Goal: Task Accomplishment & Management: Manage account settings

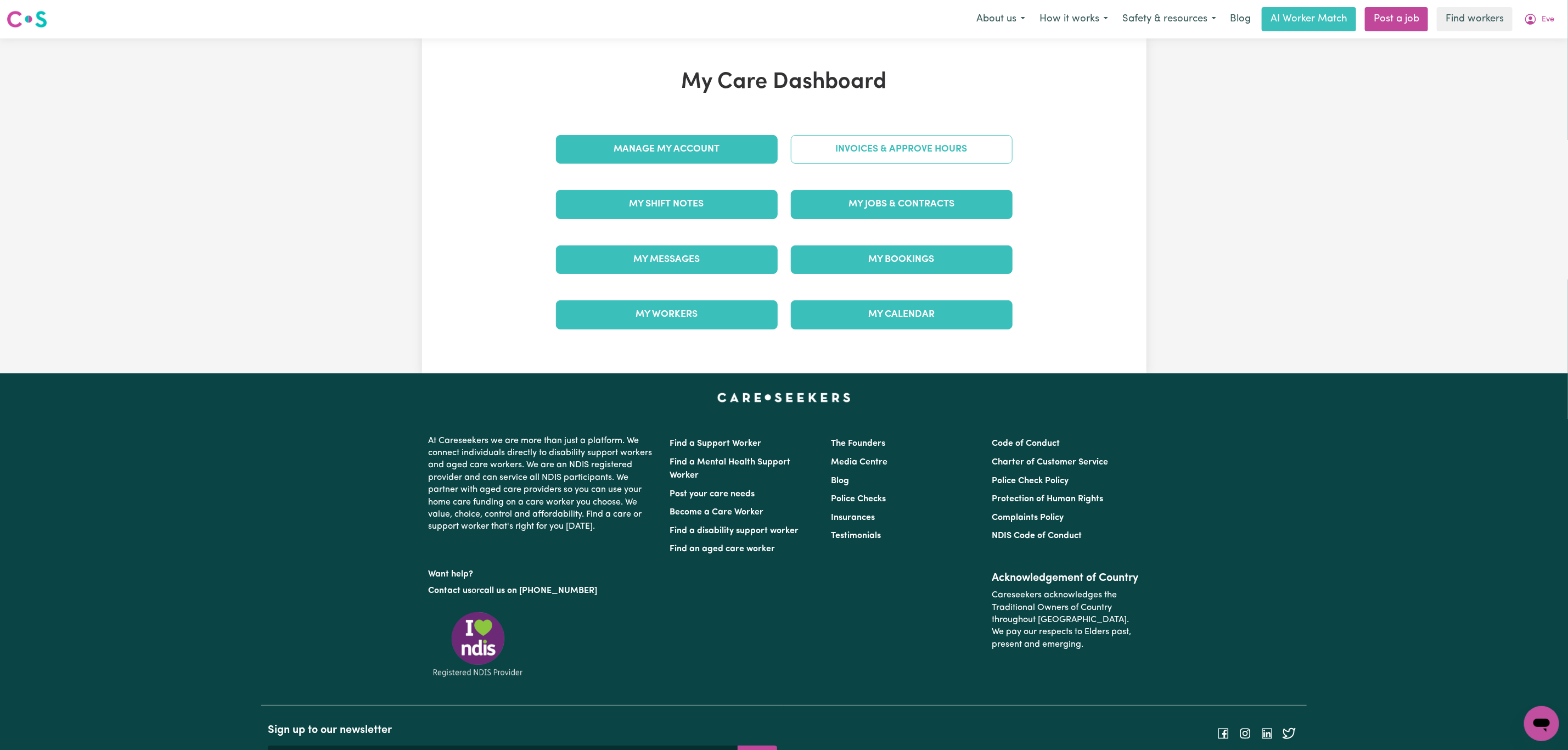
click at [881, 148] on link "Invoices & Approve Hours" at bounding box center [902, 149] width 222 height 29
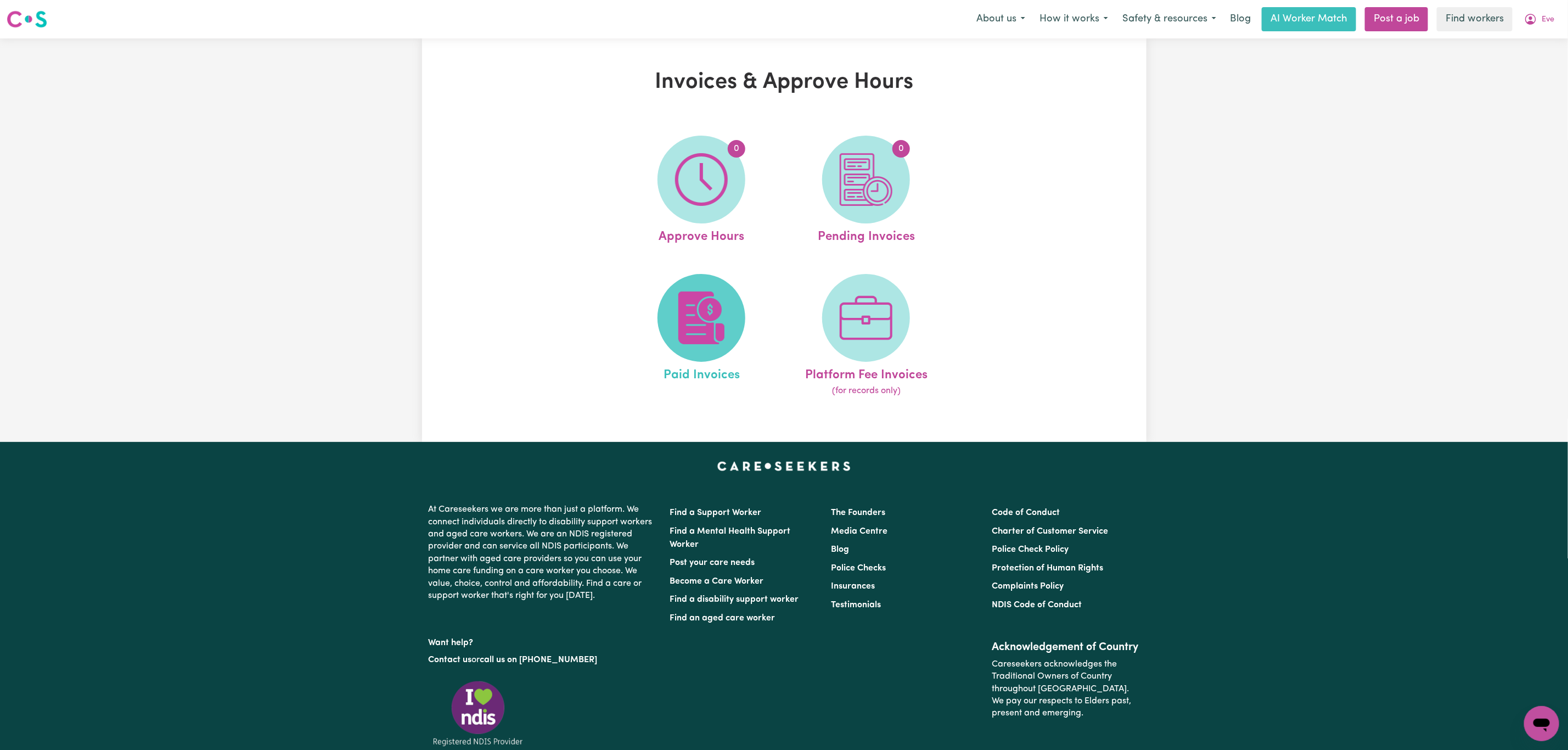
click at [712, 305] on img at bounding box center [701, 318] width 53 height 53
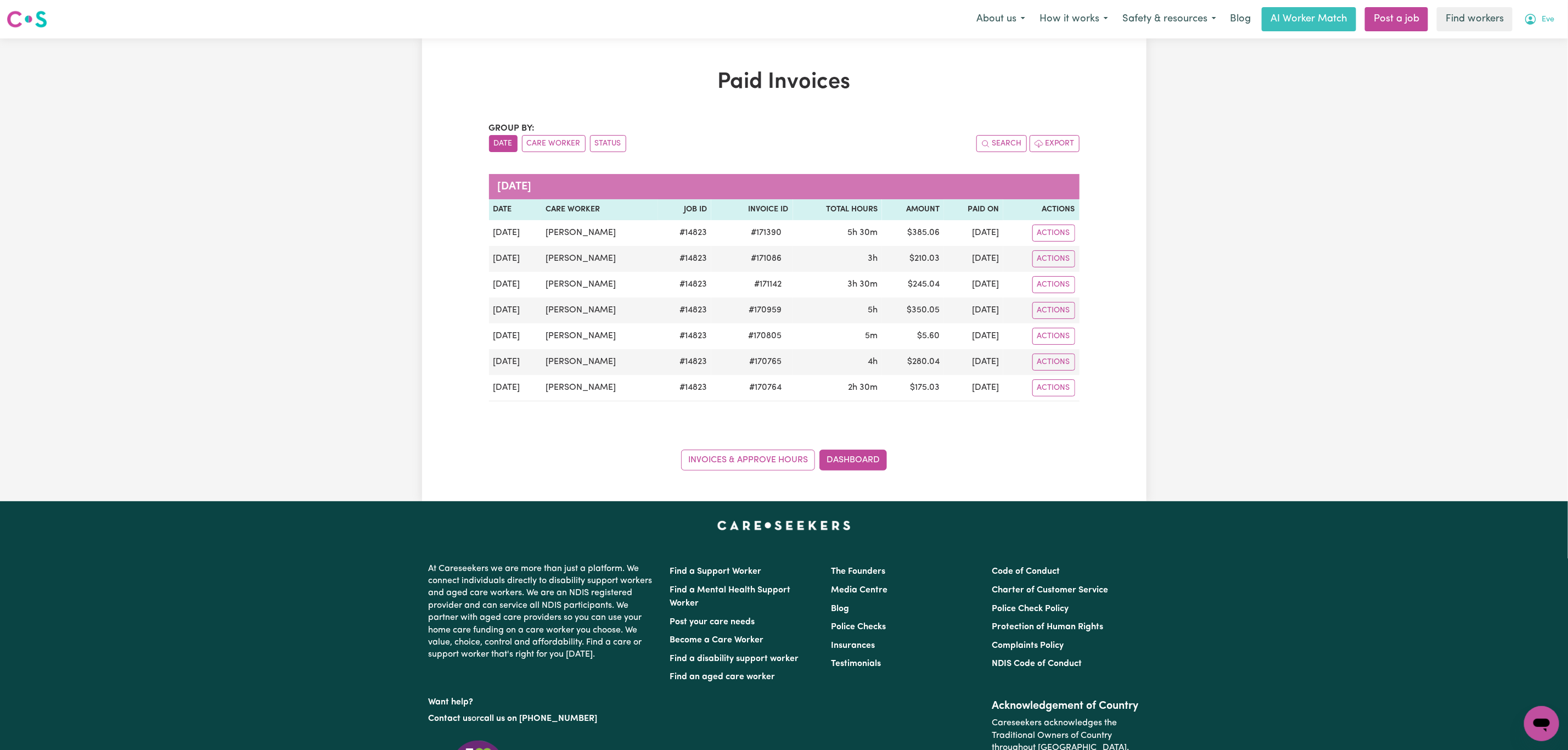
click at [1531, 12] on button "Eve" at bounding box center [1539, 18] width 45 height 23
click at [1514, 71] on link "Logout" at bounding box center [1517, 63] width 86 height 21
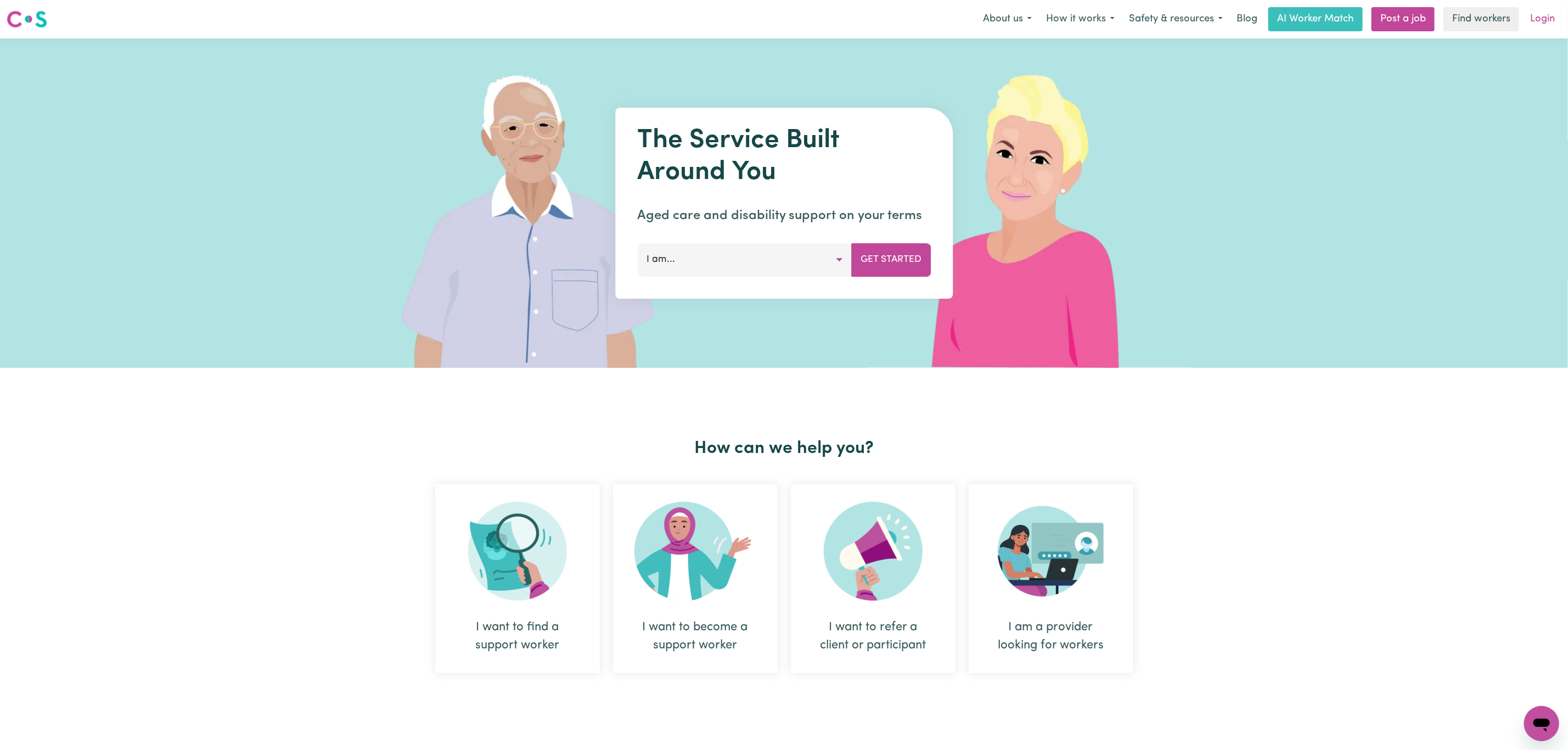
click at [1535, 23] on link "Login" at bounding box center [1543, 19] width 38 height 24
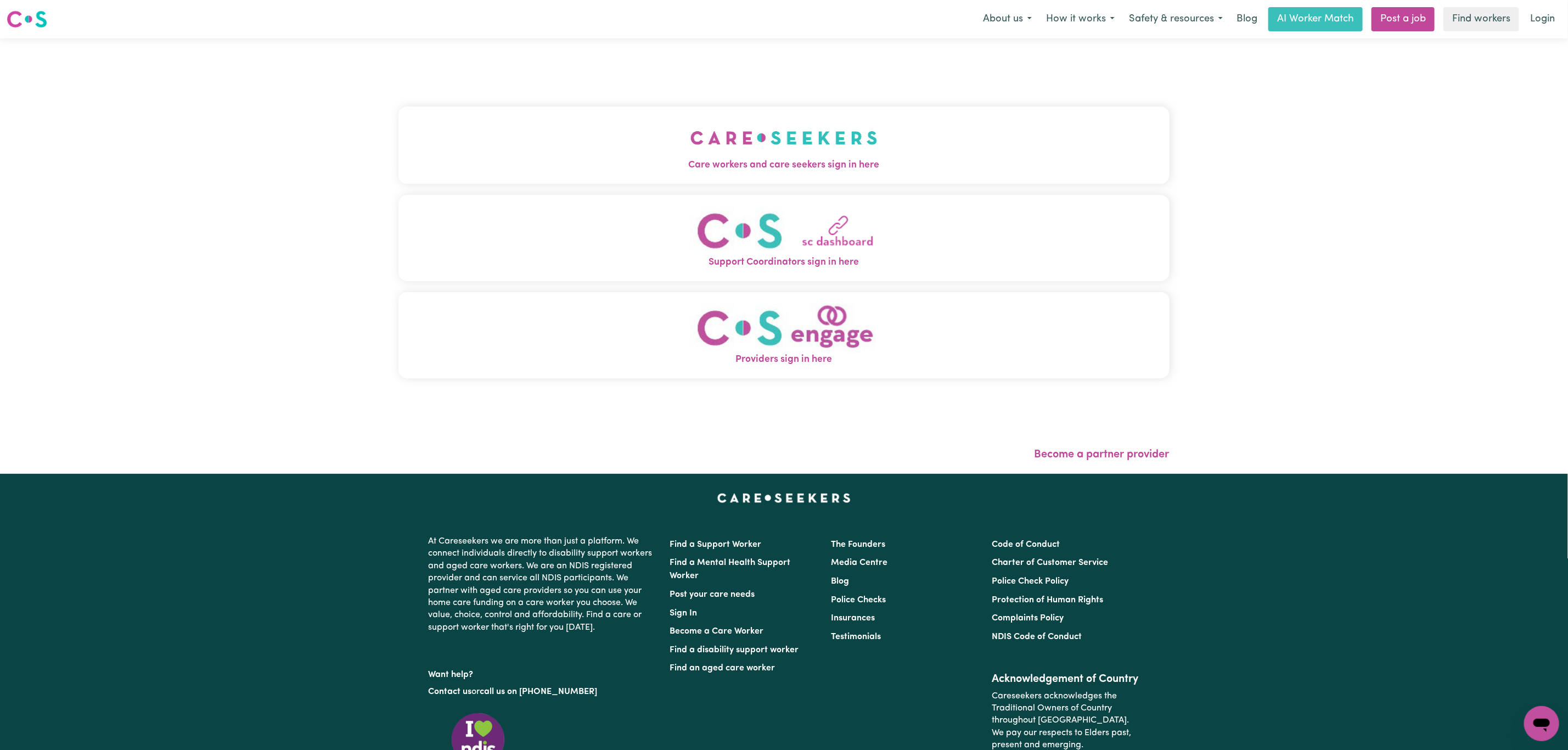
drag, startPoint x: 697, startPoint y: 157, endPoint x: 708, endPoint y: 165, distance: 13.6
click at [697, 157] on button "Care workers and care seekers sign in here" at bounding box center [784, 144] width 772 height 77
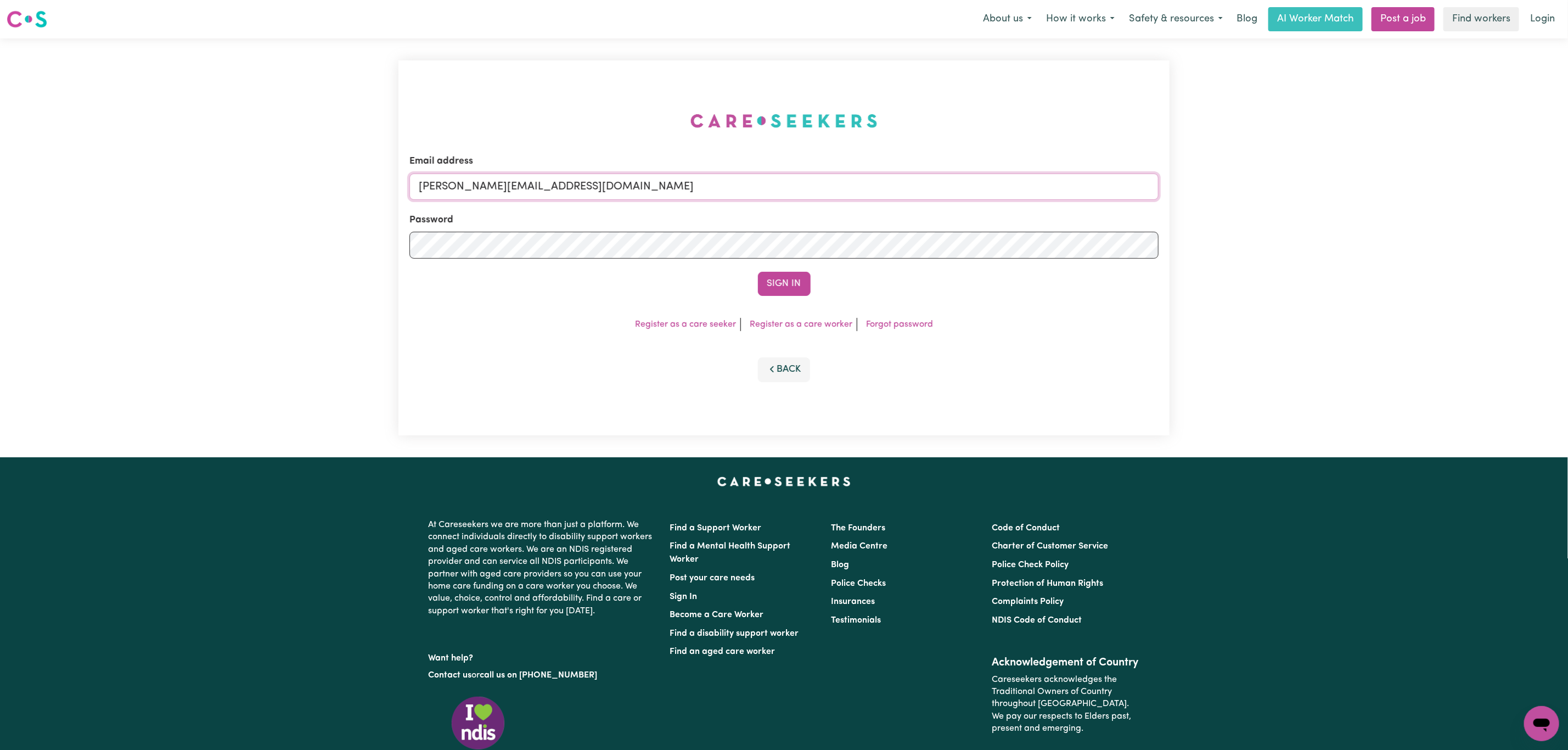
click at [480, 185] on input "[PERSON_NAME][EMAIL_ADDRESS][DOMAIN_NAME]" at bounding box center [784, 187] width 750 height 26
drag, startPoint x: 476, startPoint y: 183, endPoint x: 857, endPoint y: 231, distance: 384.0
click at [899, 181] on input "[EMAIL_ADDRESS][PERSON_NAME][DOMAIN_NAME]" at bounding box center [784, 187] width 750 height 26
type input "superuser~[EMAIL_ADDRESS][DOMAIN_NAME]"
click at [788, 290] on button "Sign In" at bounding box center [785, 284] width 53 height 24
